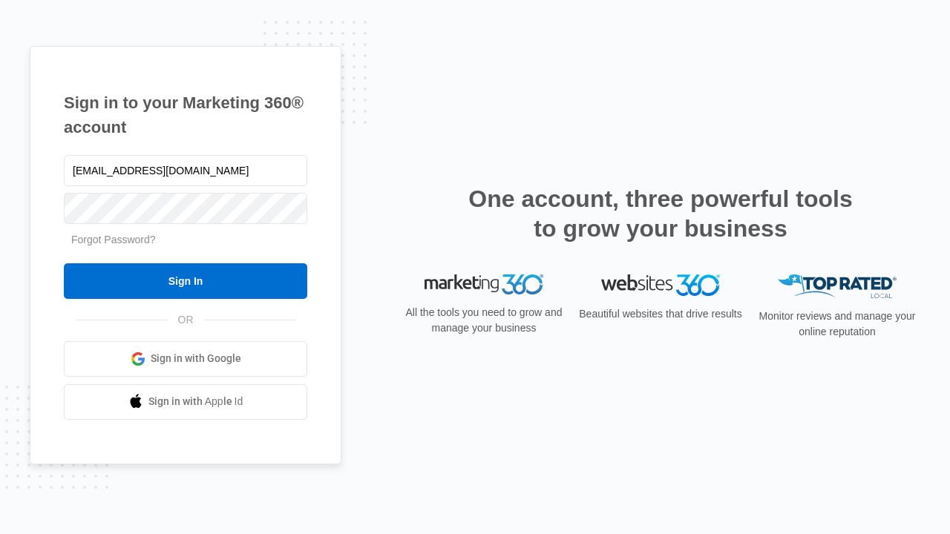
type input "[EMAIL_ADDRESS][DOMAIN_NAME]"
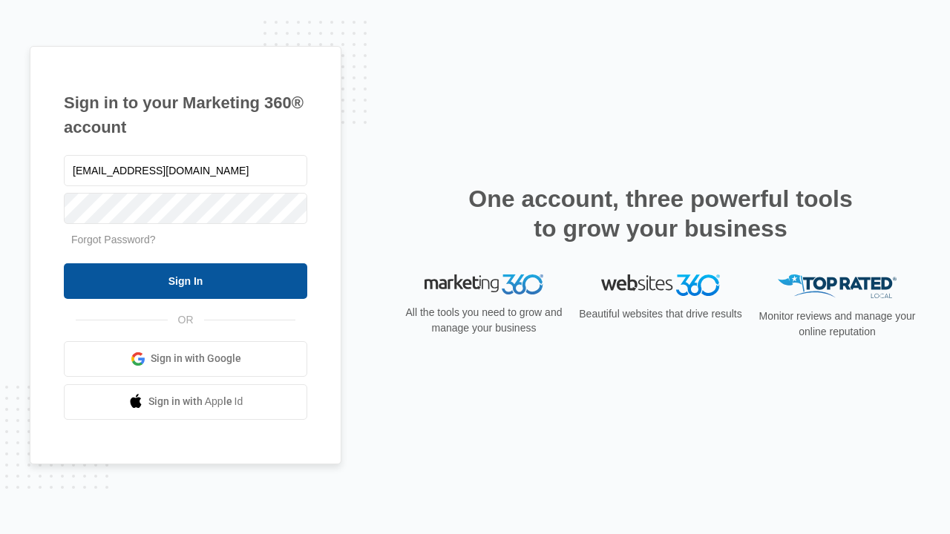
click at [185, 280] on input "Sign In" at bounding box center [185, 281] width 243 height 36
